Goal: Browse casually

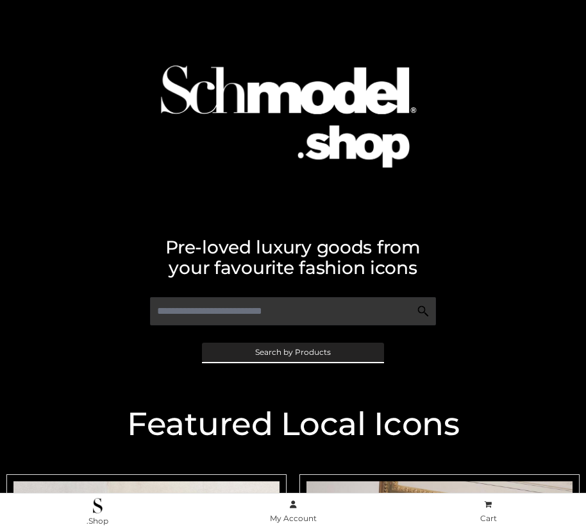
click at [292, 351] on span "Search by Products" at bounding box center [293, 352] width 76 height 8
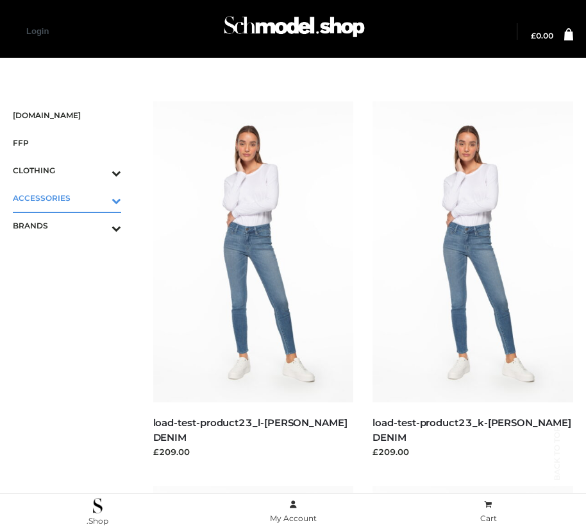
click at [98, 198] on icon "Toggle Submenu" at bounding box center [50, 200] width 144 height 15
click at [73, 225] on span "BAGS" at bounding box center [74, 225] width 96 height 15
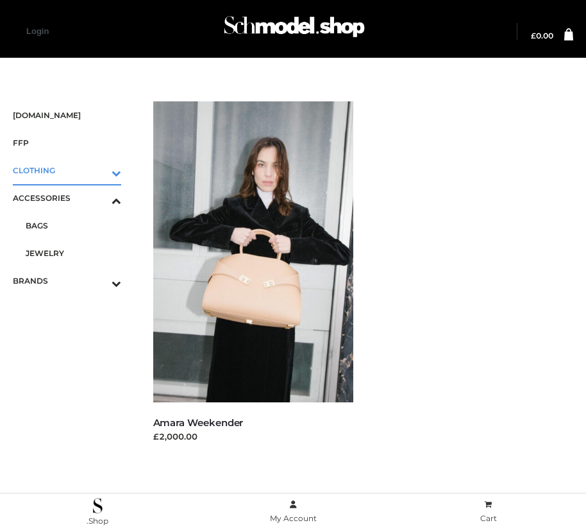
click at [98, 170] on icon "Toggle Submenu" at bounding box center [50, 172] width 144 height 15
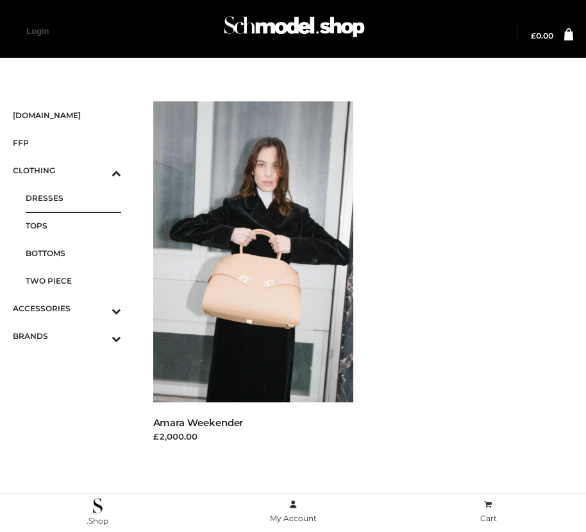
click at [73, 198] on span "DRESSES" at bounding box center [74, 198] width 96 height 15
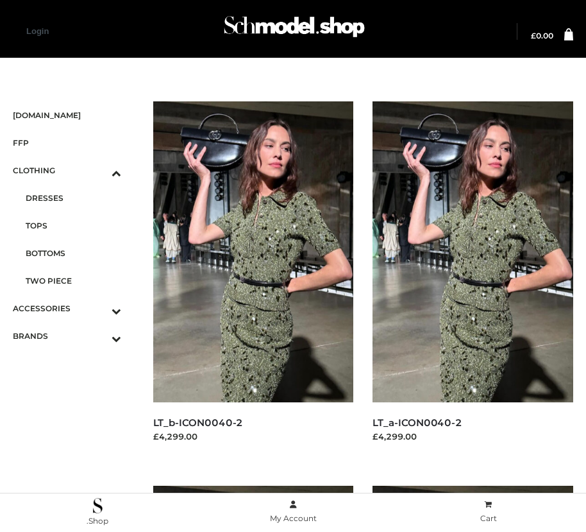
scroll to position [1936, 0]
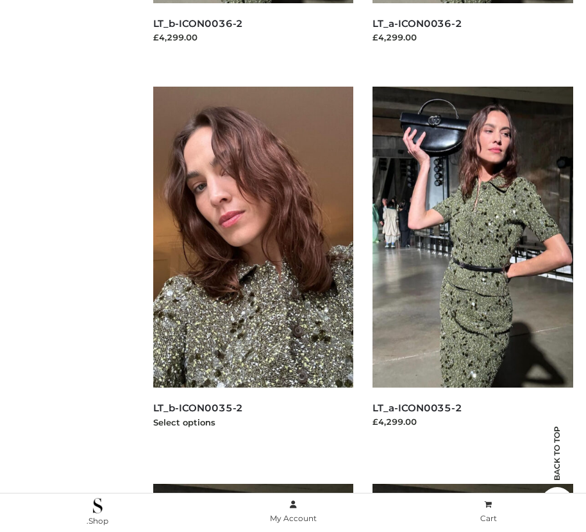
click at [253, 266] on img at bounding box center [253, 237] width 201 height 301
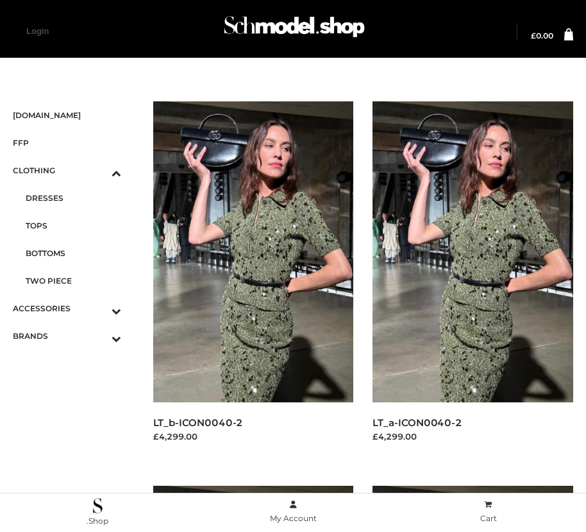
scroll to position [783, 0]
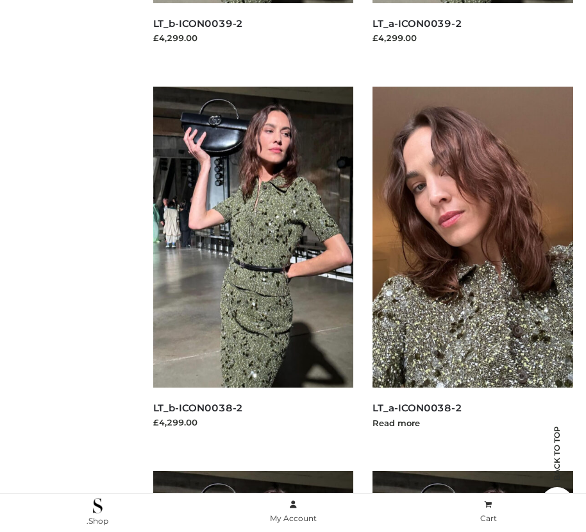
click at [473, 266] on img at bounding box center [473, 237] width 201 height 301
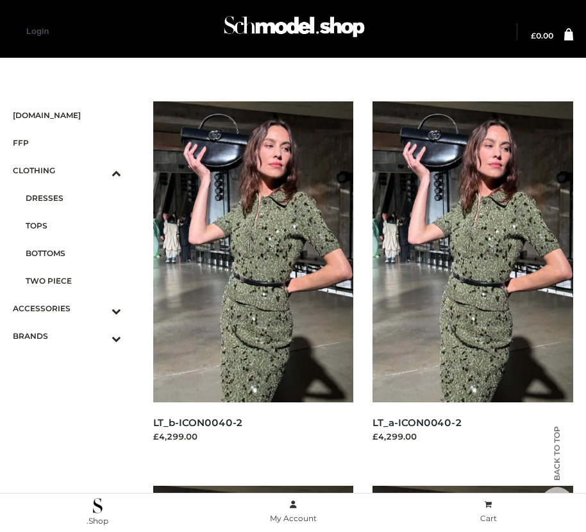
scroll to position [1552, 0]
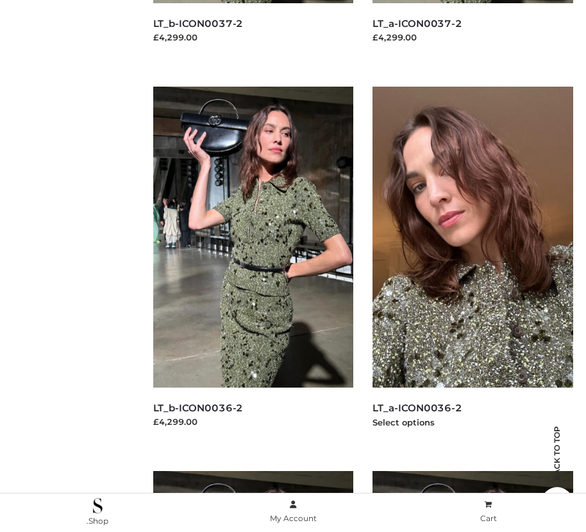
click at [473, 266] on img at bounding box center [473, 237] width 201 height 301
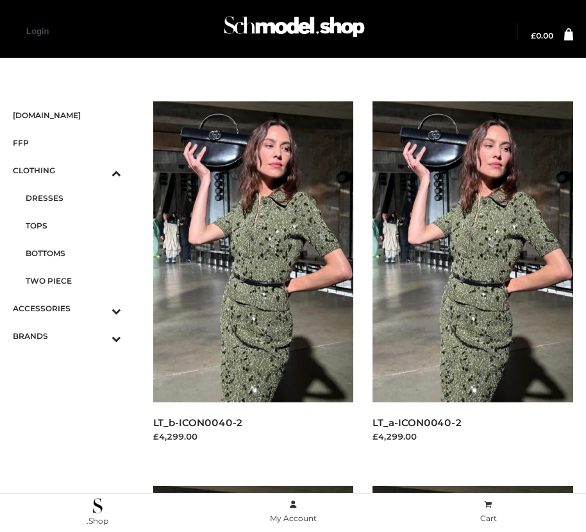
scroll to position [399, 0]
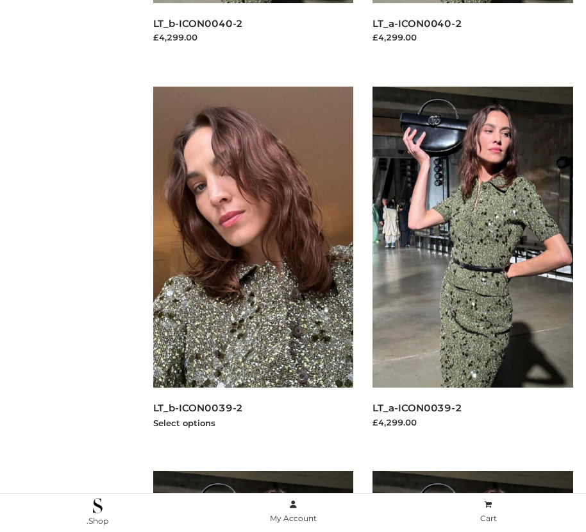
click at [253, 266] on img at bounding box center [253, 237] width 201 height 301
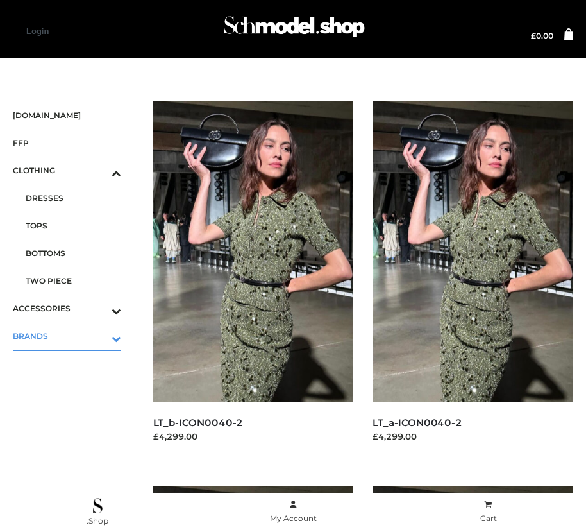
click at [98, 335] on icon "Toggle Submenu" at bounding box center [50, 338] width 144 height 15
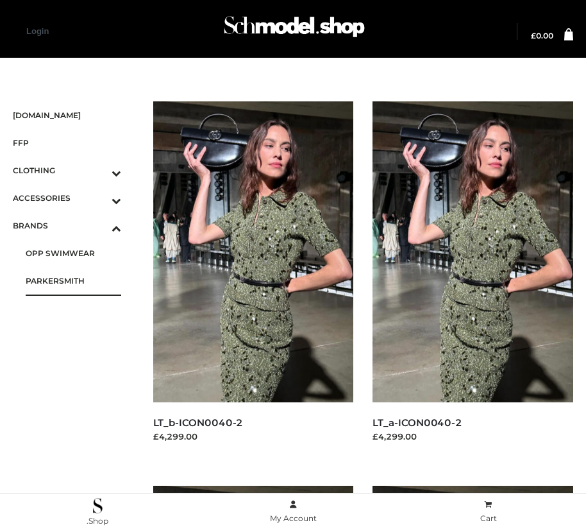
click at [73, 280] on span "PARKERSMITH" at bounding box center [74, 280] width 96 height 15
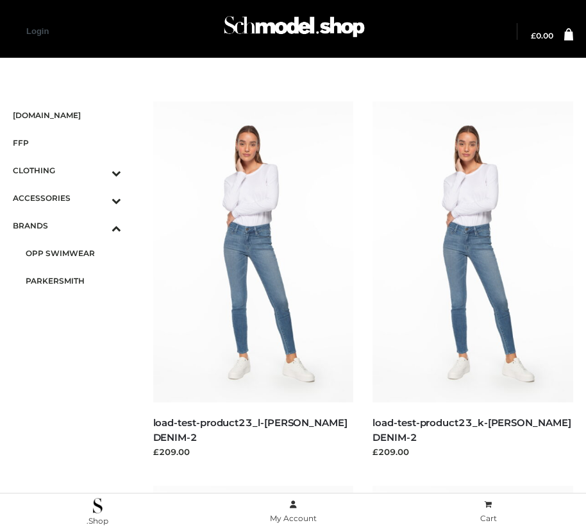
scroll to position [783, 0]
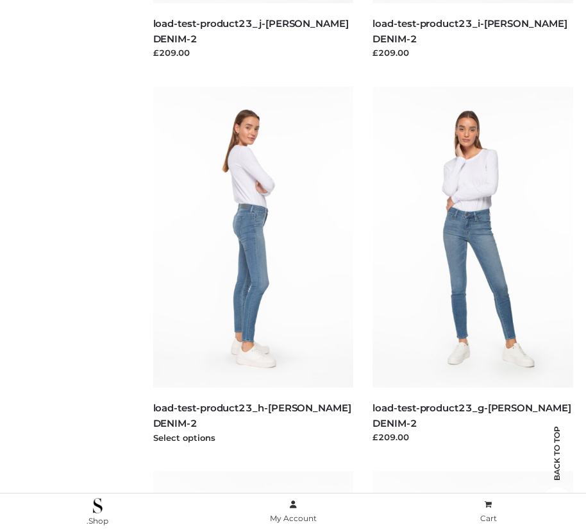
click at [253, 266] on img at bounding box center [253, 237] width 201 height 301
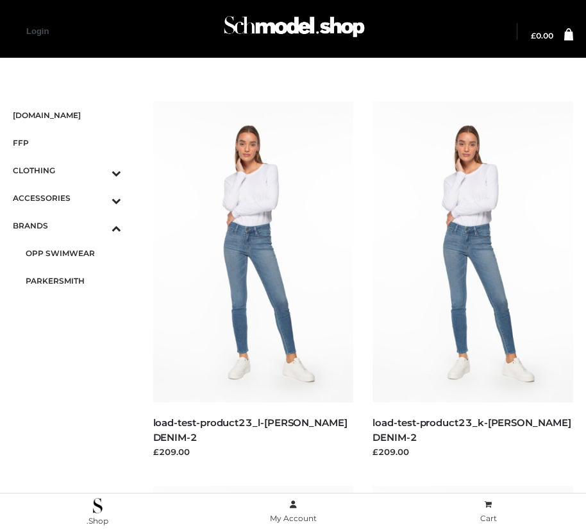
scroll to position [399, 0]
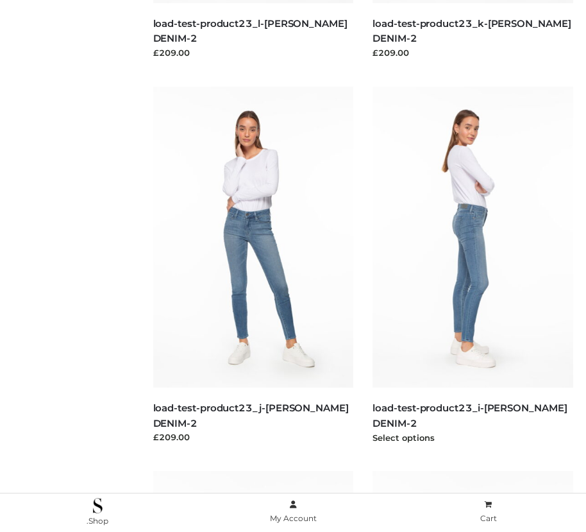
click at [473, 266] on img at bounding box center [473, 237] width 201 height 301
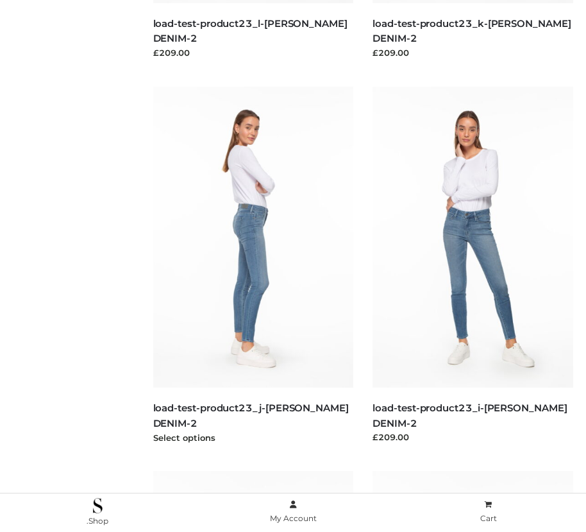
scroll to position [15, 0]
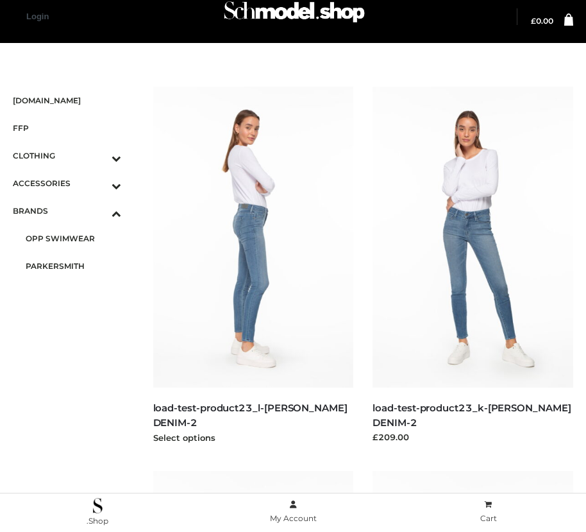
click at [253, 266] on img at bounding box center [253, 237] width 201 height 301
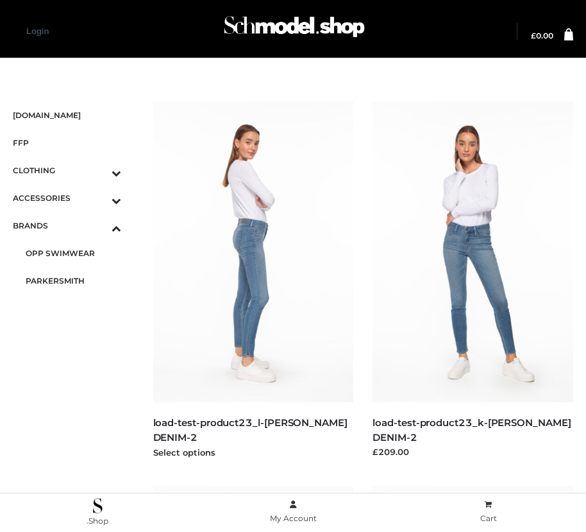
scroll to position [399, 0]
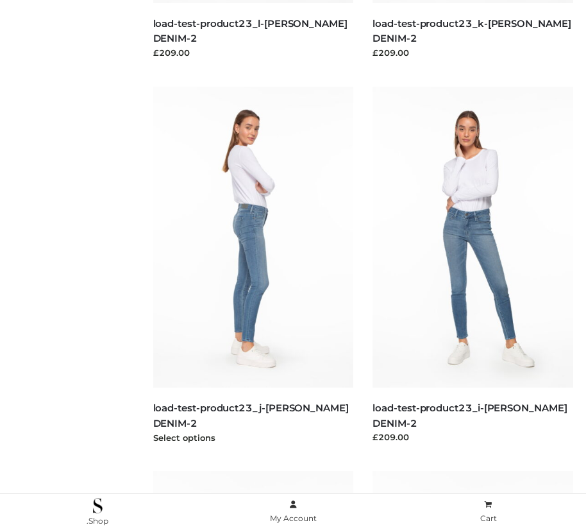
click at [253, 266] on img at bounding box center [253, 237] width 201 height 301
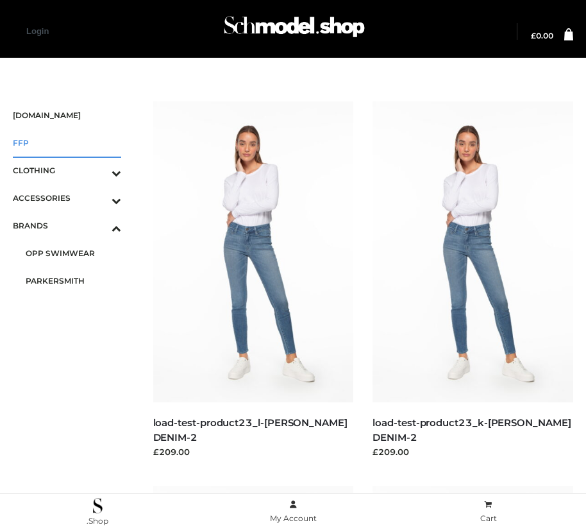
click at [67, 142] on span "FFP" at bounding box center [67, 142] width 108 height 15
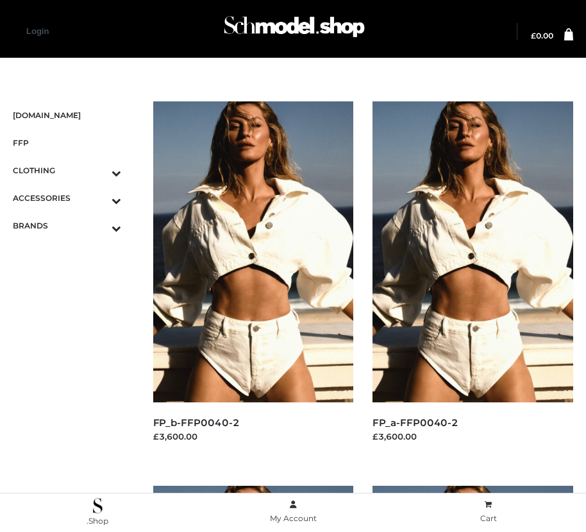
scroll to position [15, 0]
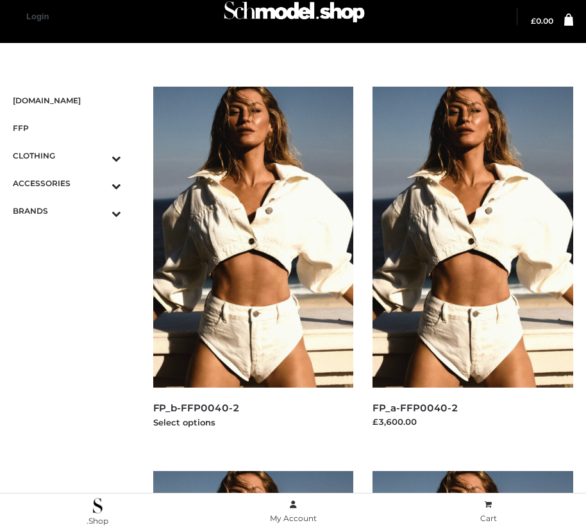
click at [253, 266] on img at bounding box center [253, 237] width 201 height 301
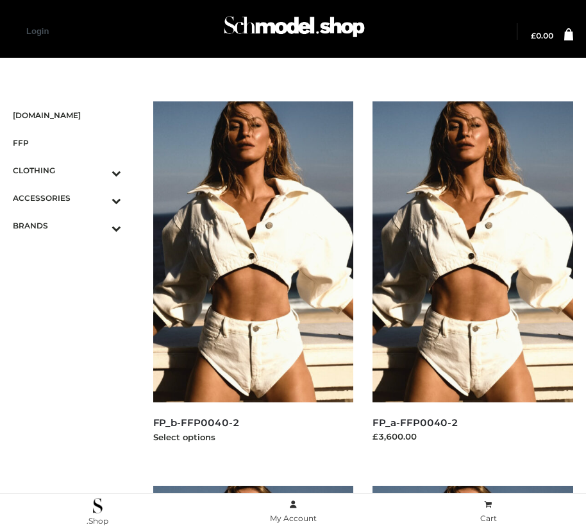
scroll to position [1167, 0]
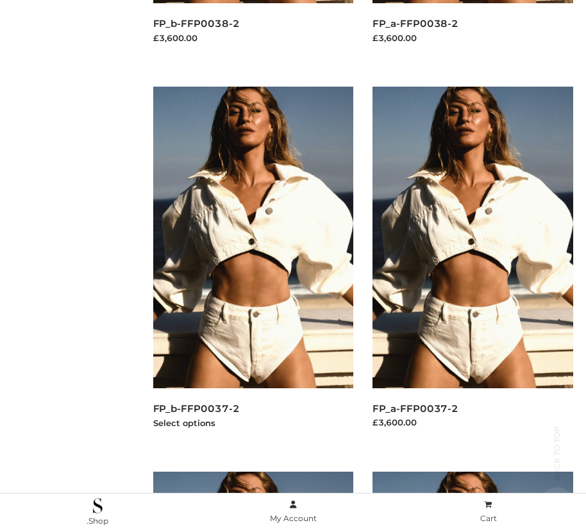
click at [253, 266] on img at bounding box center [253, 237] width 201 height 301
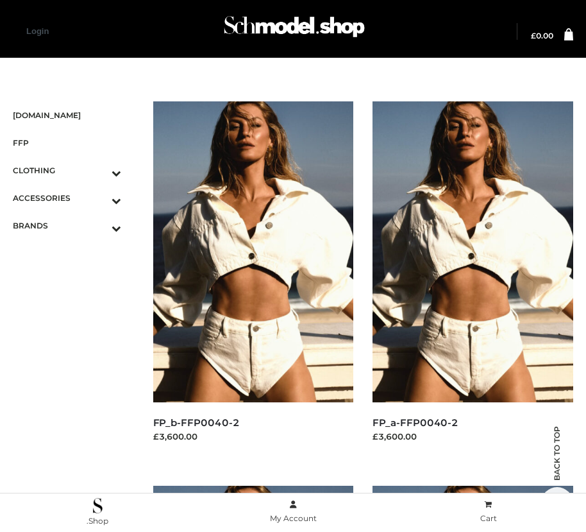
scroll to position [1552, 0]
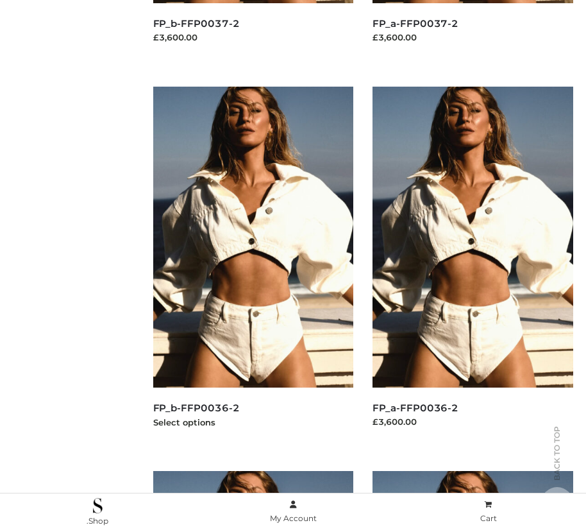
click at [253, 266] on img at bounding box center [253, 237] width 201 height 301
